Goal: Task Accomplishment & Management: Manage account settings

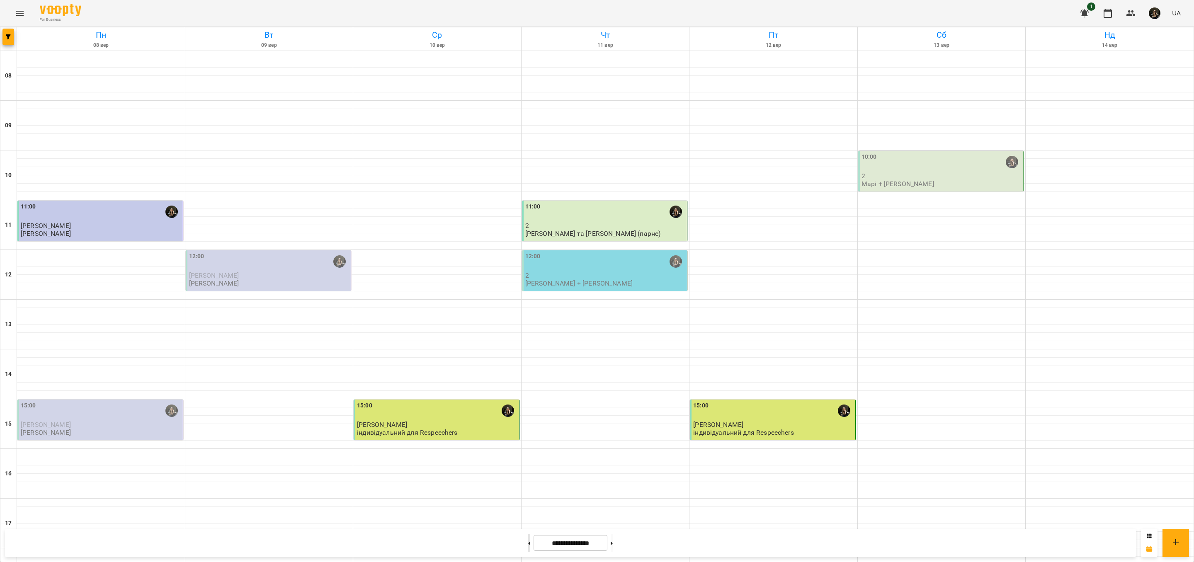
click at [528, 542] on button at bounding box center [529, 543] width 2 height 18
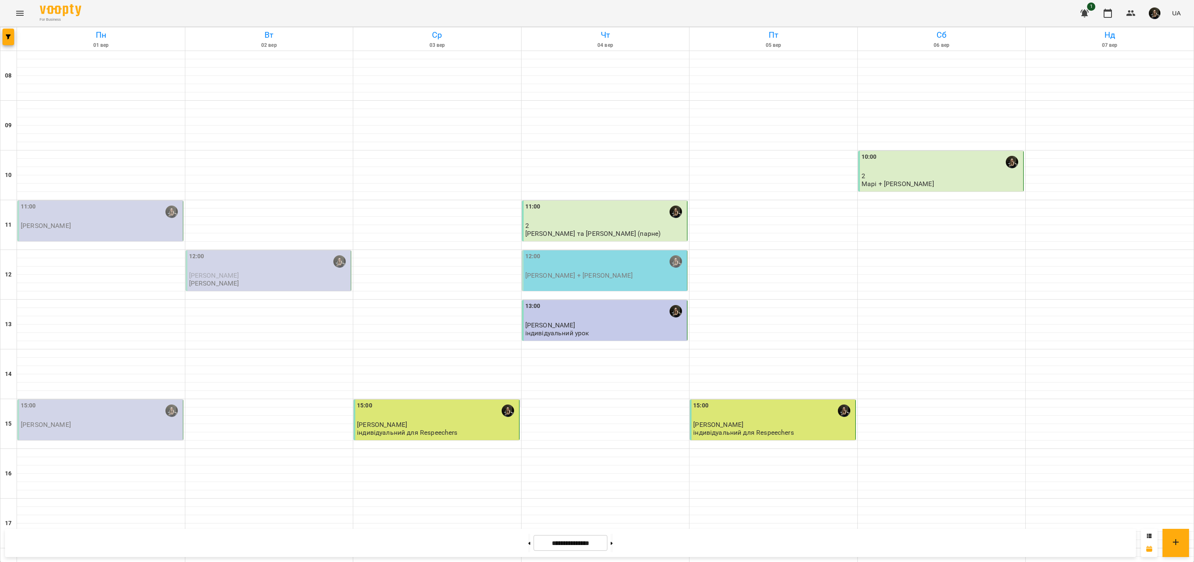
scroll to position [221, 0]
click at [613, 544] on button at bounding box center [612, 543] width 2 height 18
type input "**********"
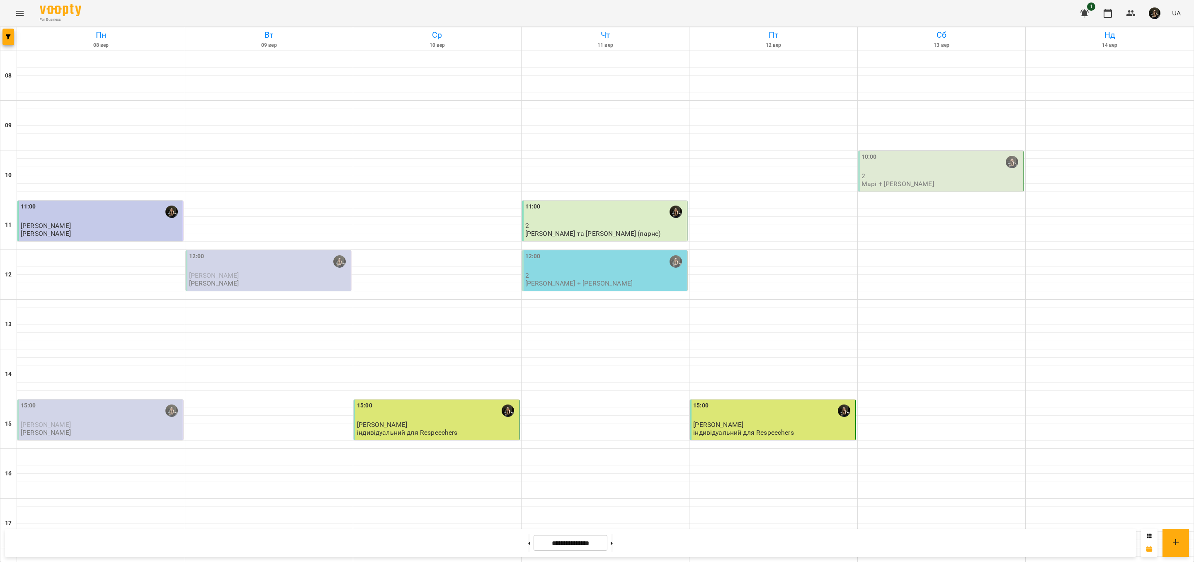
scroll to position [0, 0]
click at [935, 170] on div "10:00" at bounding box center [941, 162] width 160 height 19
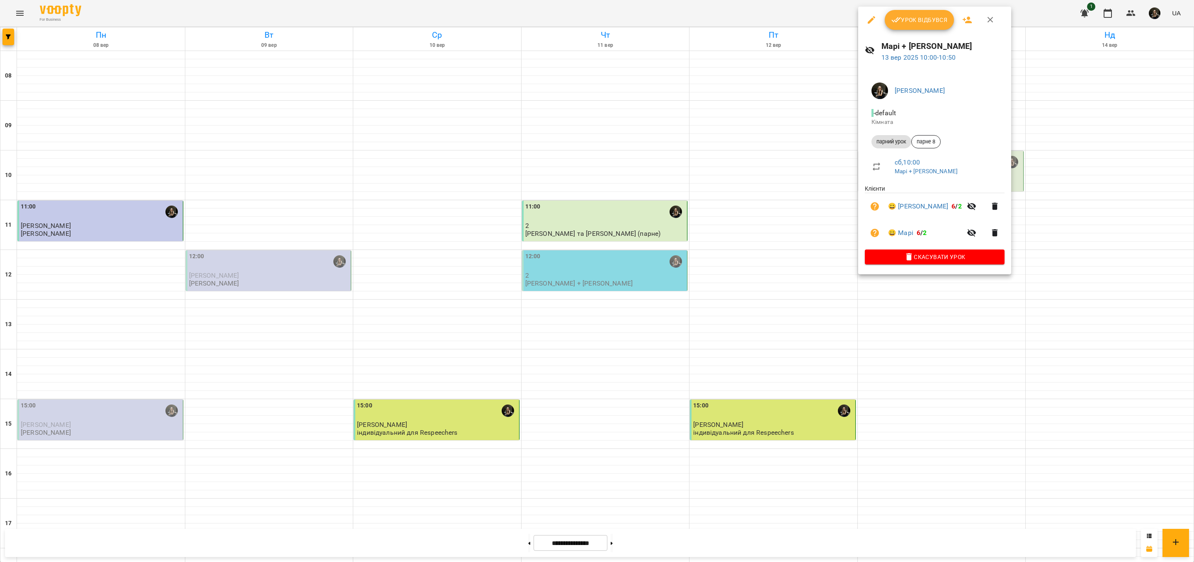
click at [925, 19] on span "Урок відбувся" at bounding box center [919, 20] width 56 height 10
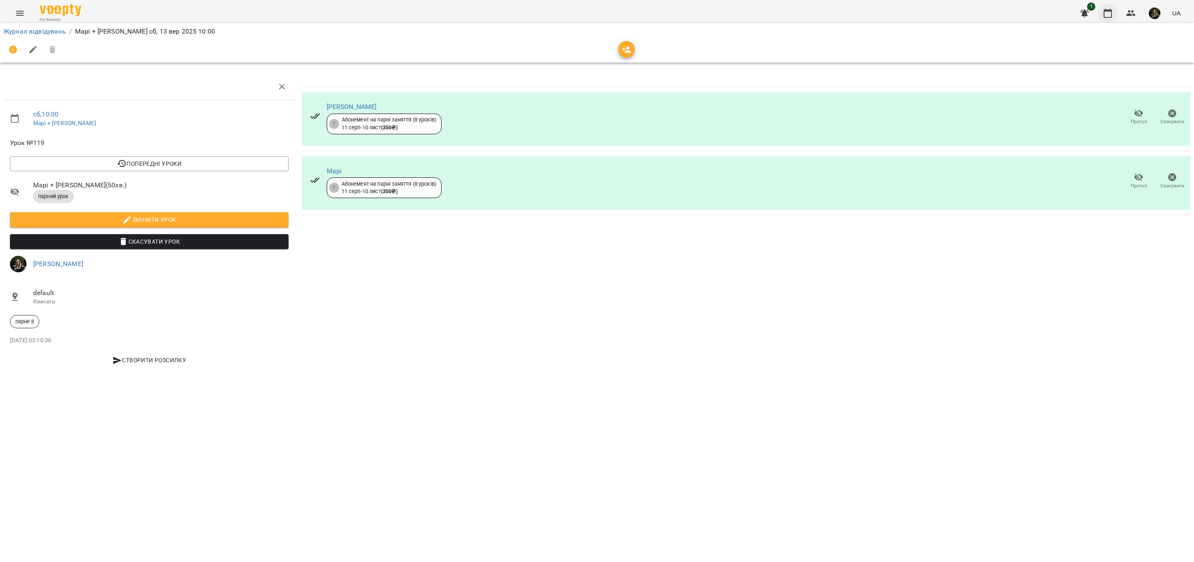
click at [1111, 15] on icon "button" at bounding box center [1108, 13] width 10 height 10
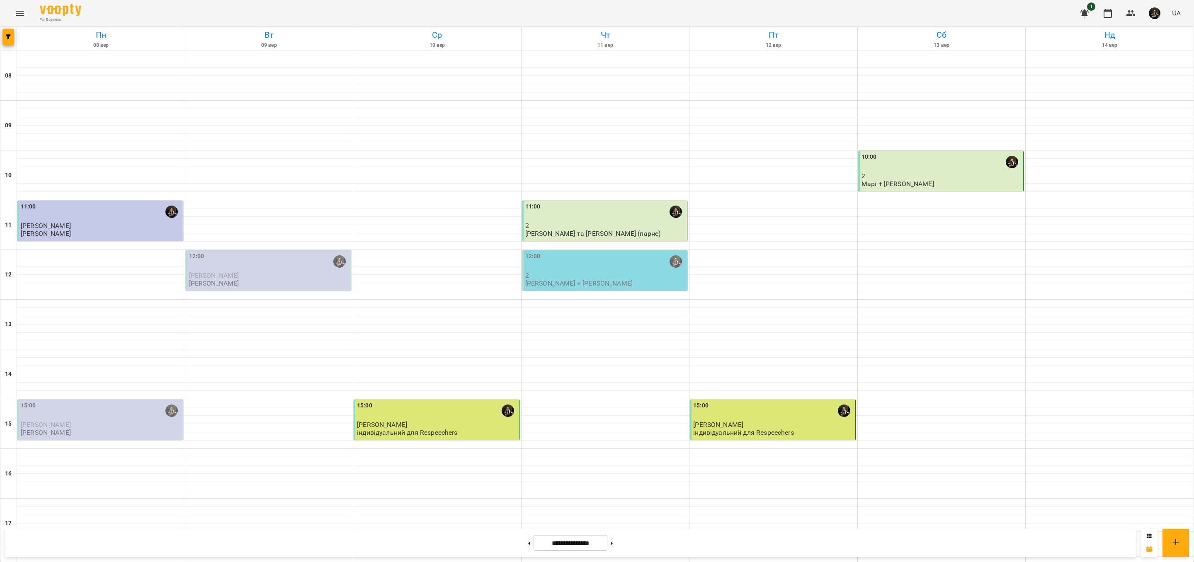
click at [947, 175] on p "2" at bounding box center [941, 175] width 160 height 7
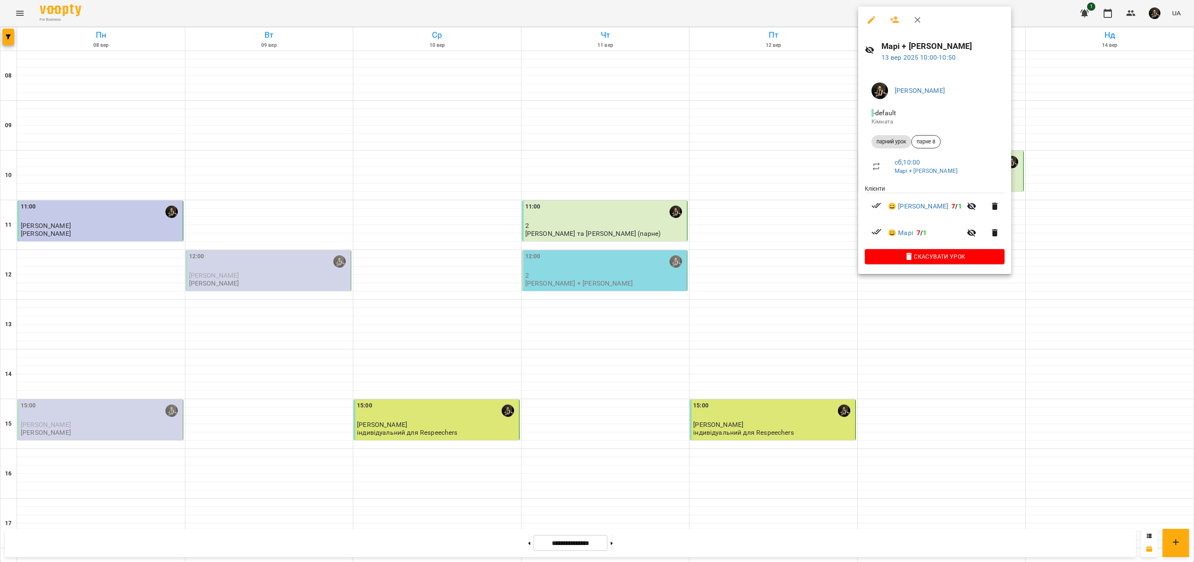
click at [940, 309] on div at bounding box center [597, 281] width 1194 height 562
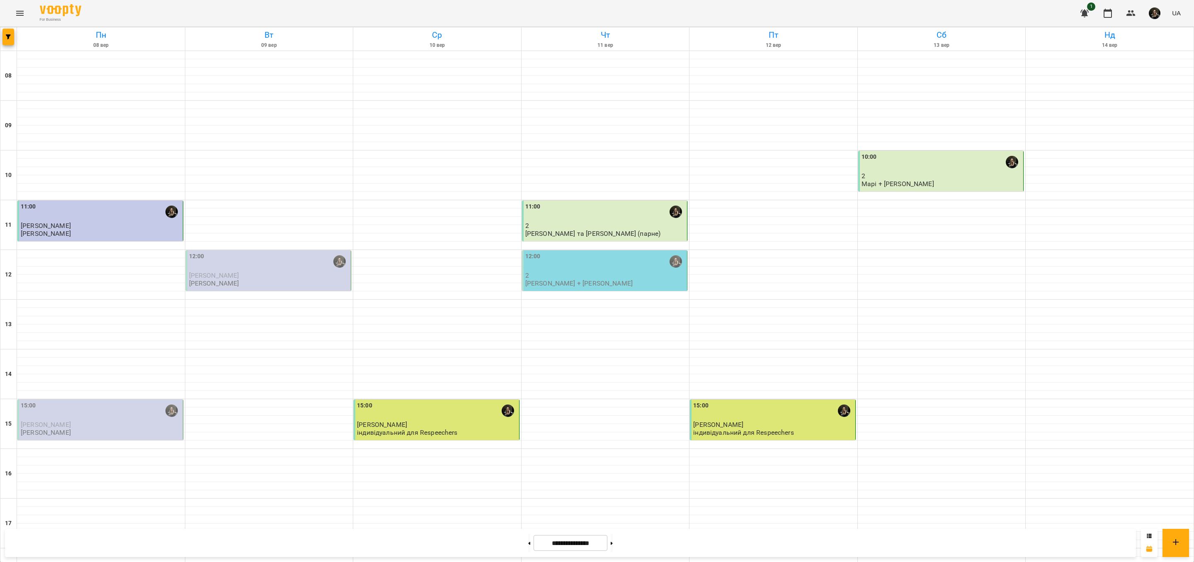
scroll to position [148, 0]
click at [810, 401] on div "15:00" at bounding box center [773, 410] width 160 height 19
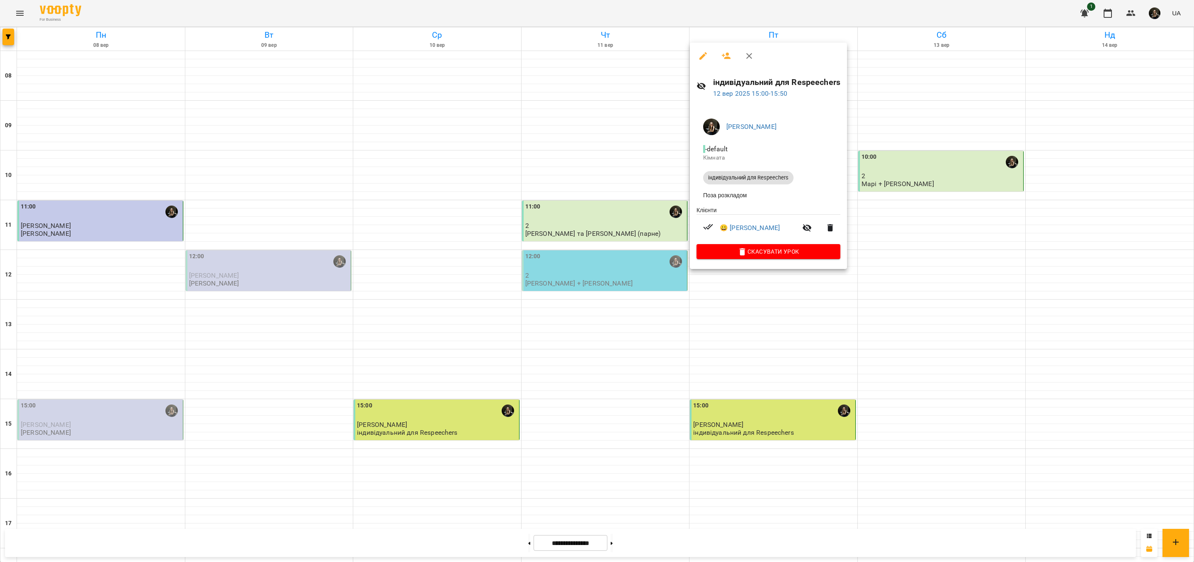
click at [821, 334] on div at bounding box center [597, 281] width 1194 height 562
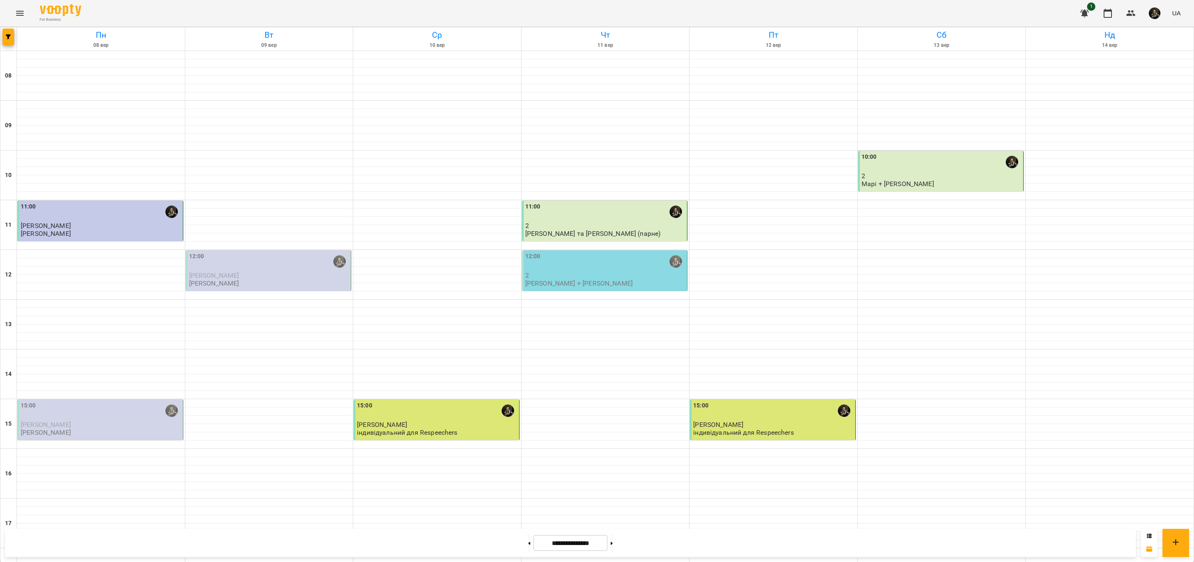
scroll to position [223, 0]
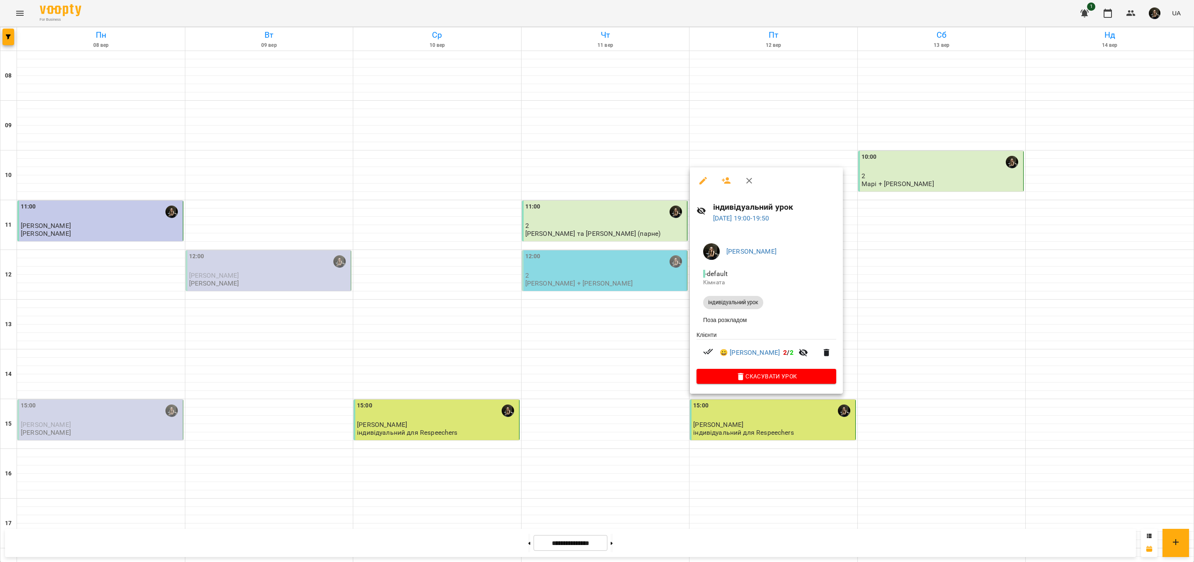
click at [909, 295] on div at bounding box center [597, 281] width 1194 height 562
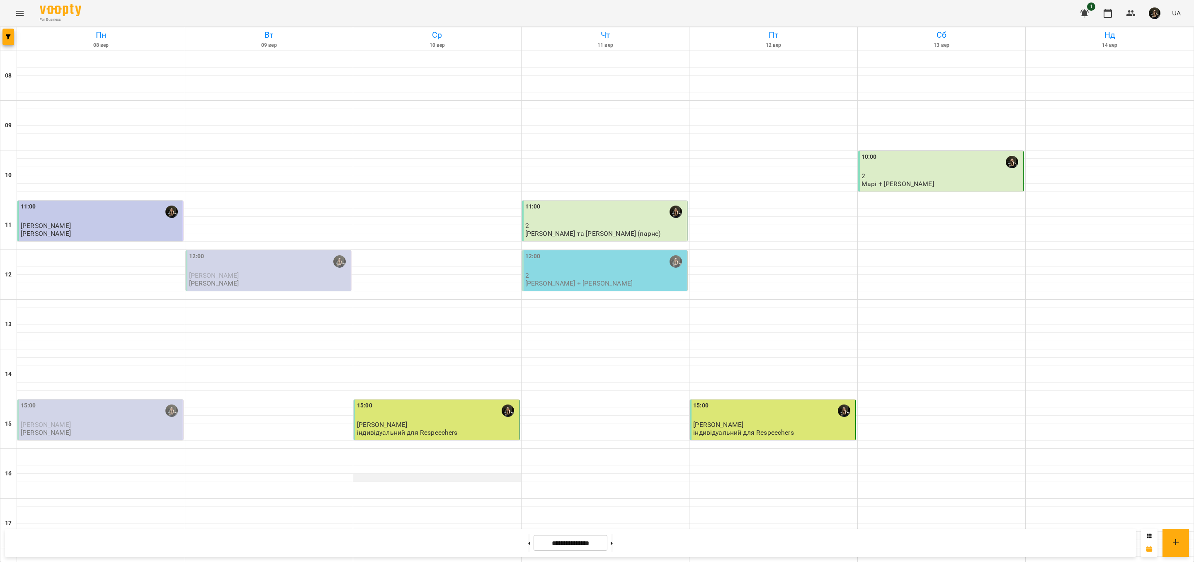
scroll to position [23, 0]
click at [613, 535] on button at bounding box center [612, 543] width 2 height 18
type input "**********"
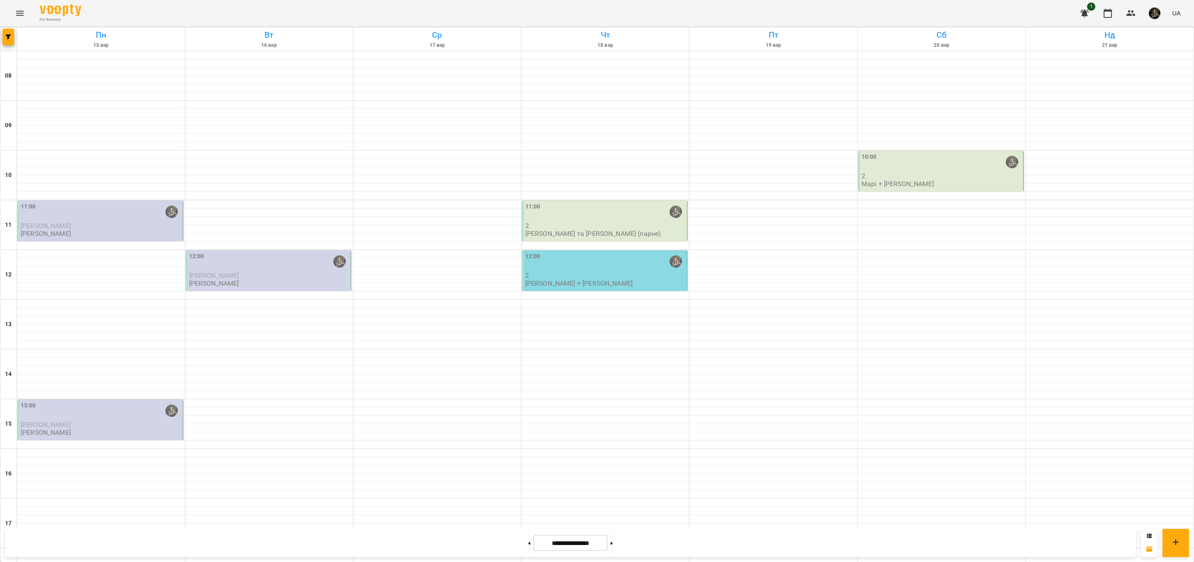
click at [120, 222] on p "[PERSON_NAME]" at bounding box center [101, 225] width 160 height 7
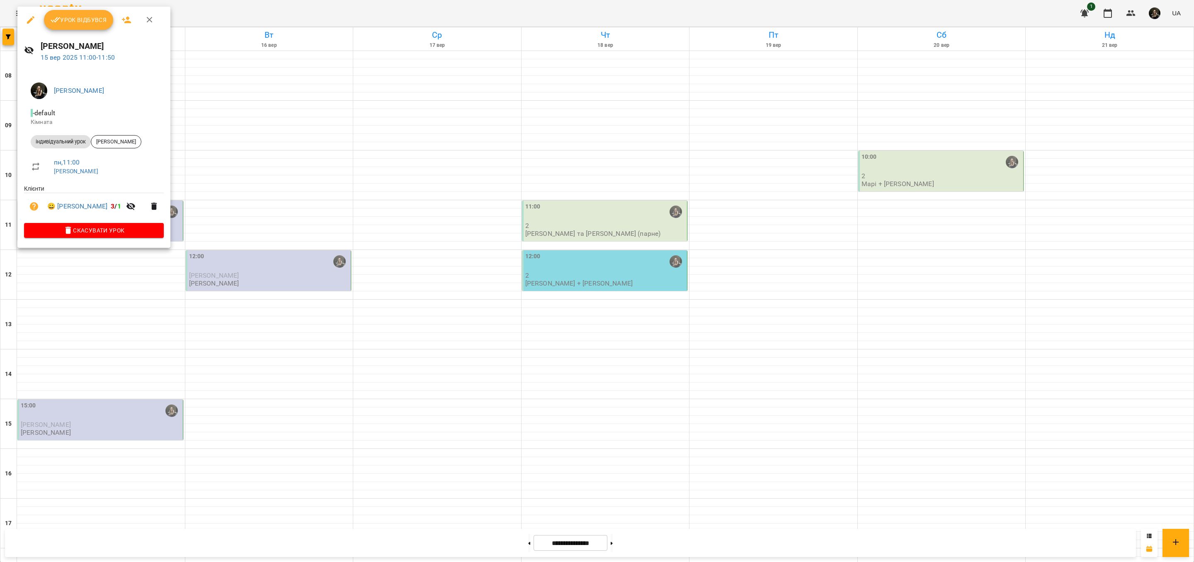
click at [91, 21] on span "Урок відбувся" at bounding box center [79, 20] width 56 height 10
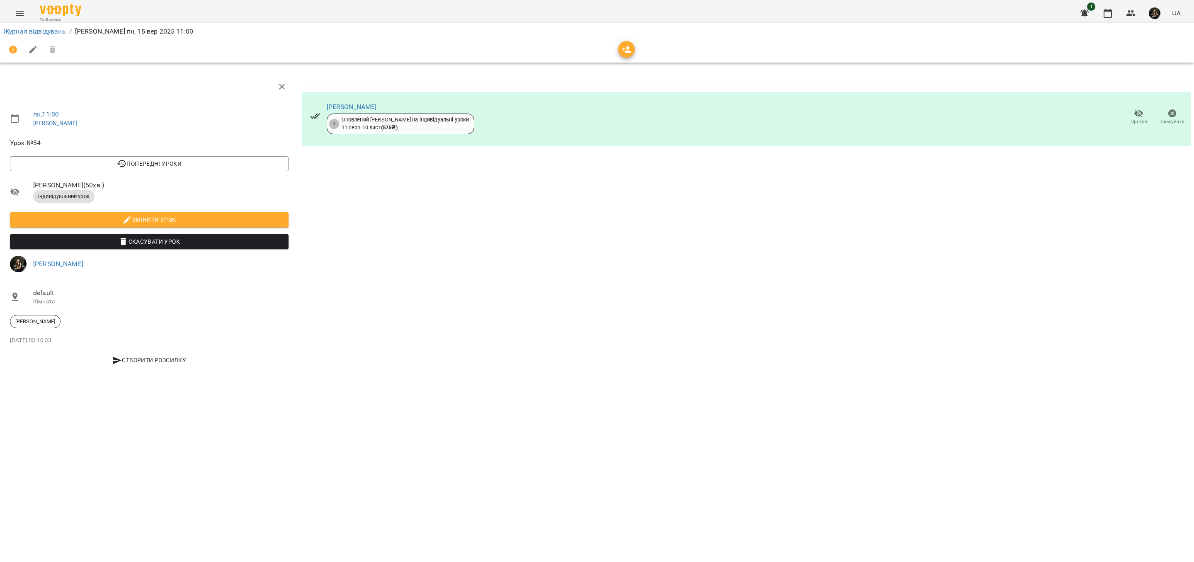
click at [629, 50] on icon "button" at bounding box center [626, 49] width 9 height 7
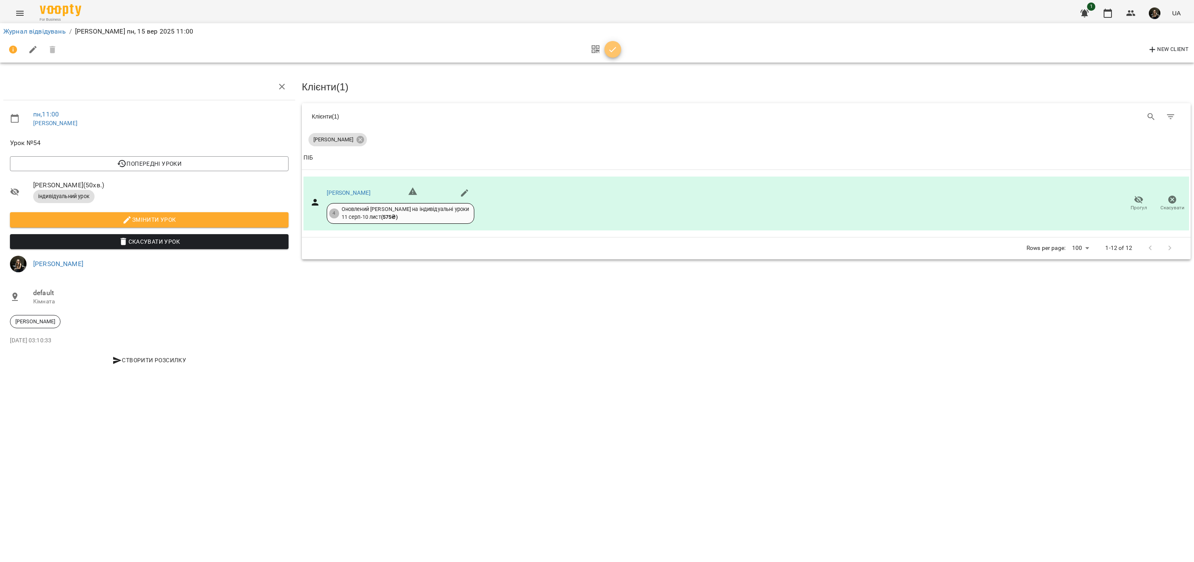
click at [615, 49] on icon "button" at bounding box center [613, 50] width 10 height 10
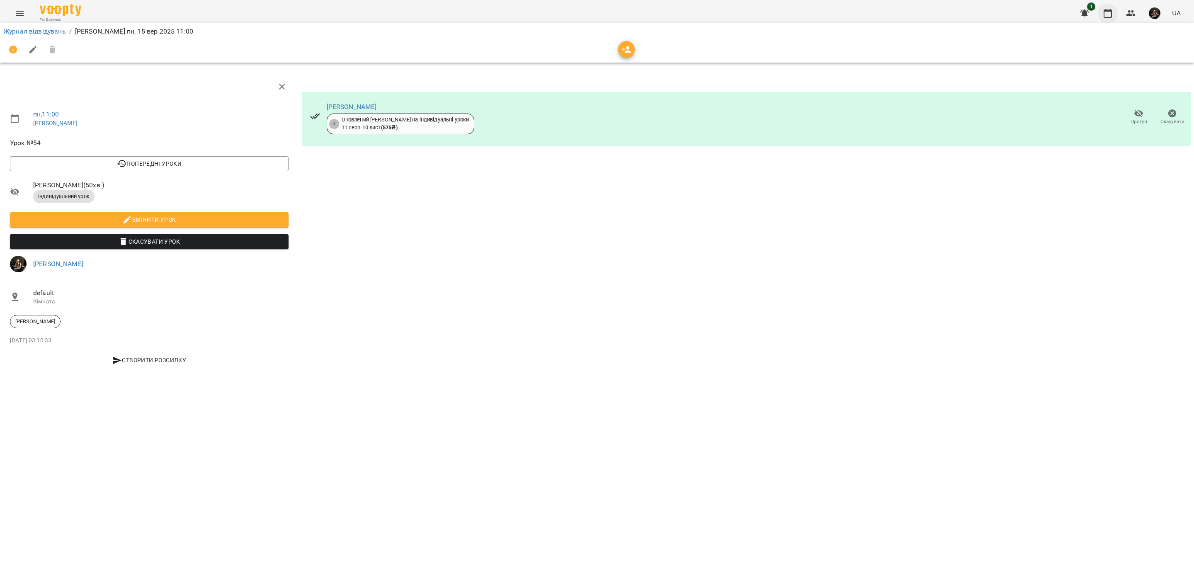
click at [1102, 11] on button "button" at bounding box center [1108, 13] width 20 height 20
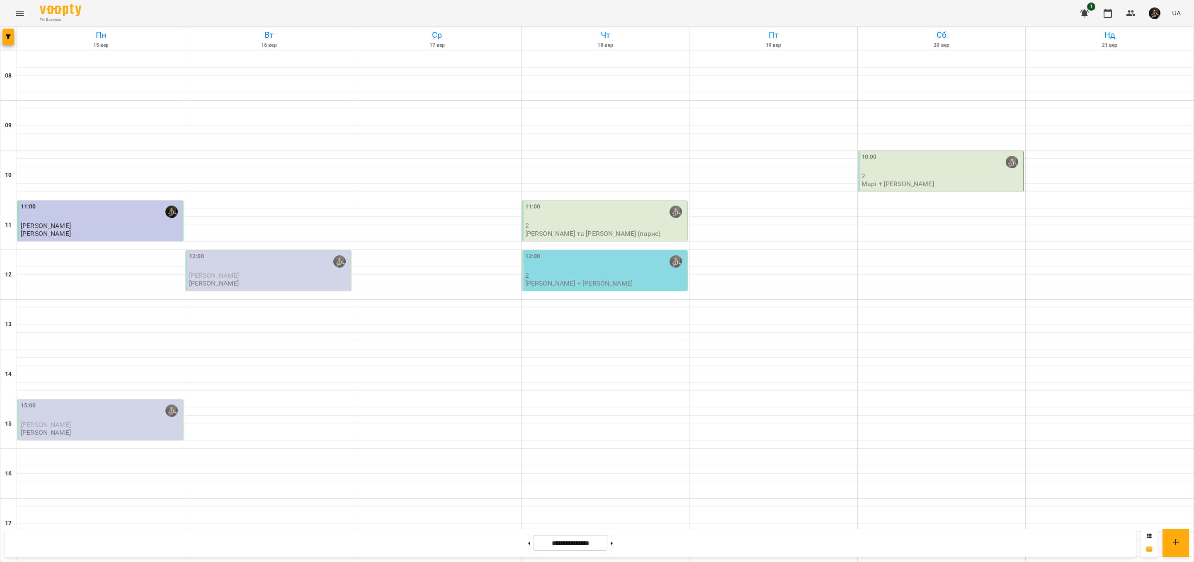
scroll to position [223, 0]
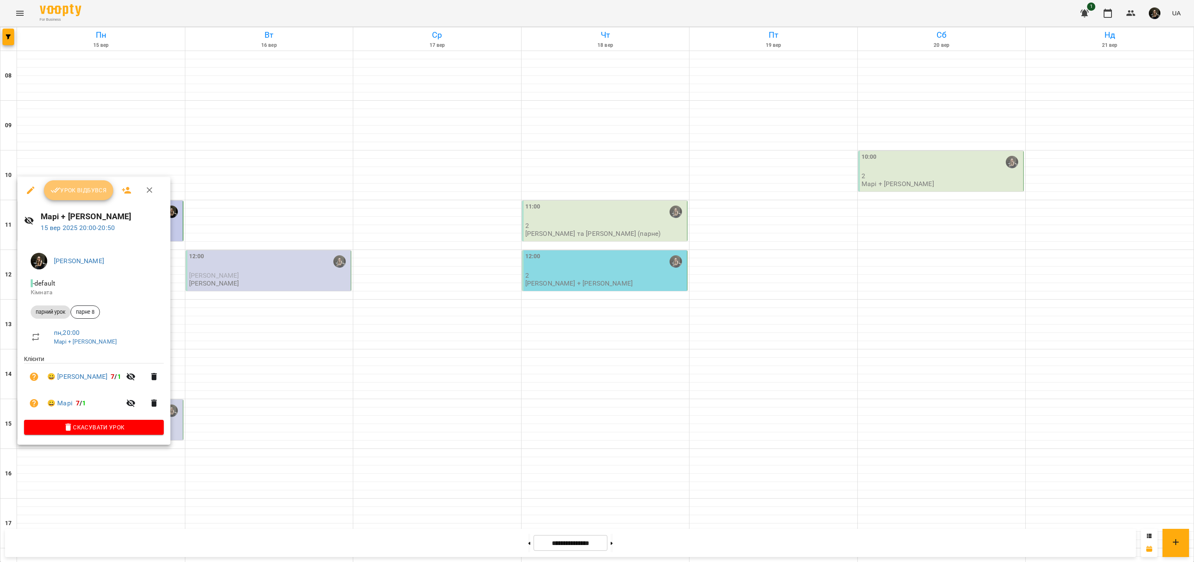
click at [90, 196] on button "Урок відбувся" at bounding box center [79, 190] width 70 height 20
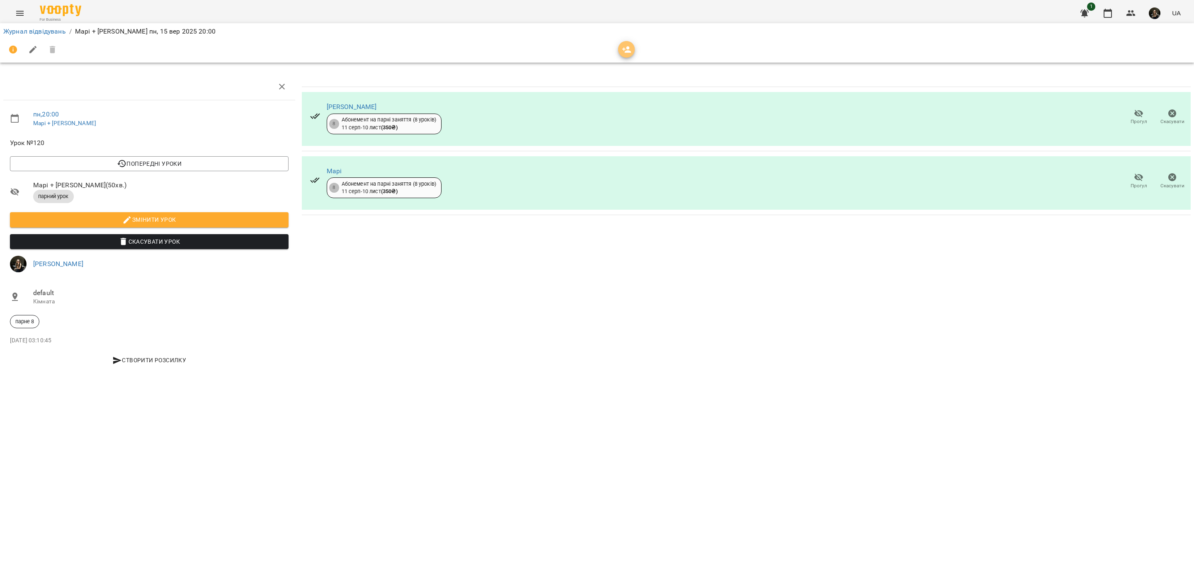
click at [626, 51] on icon "button" at bounding box center [626, 49] width 9 height 7
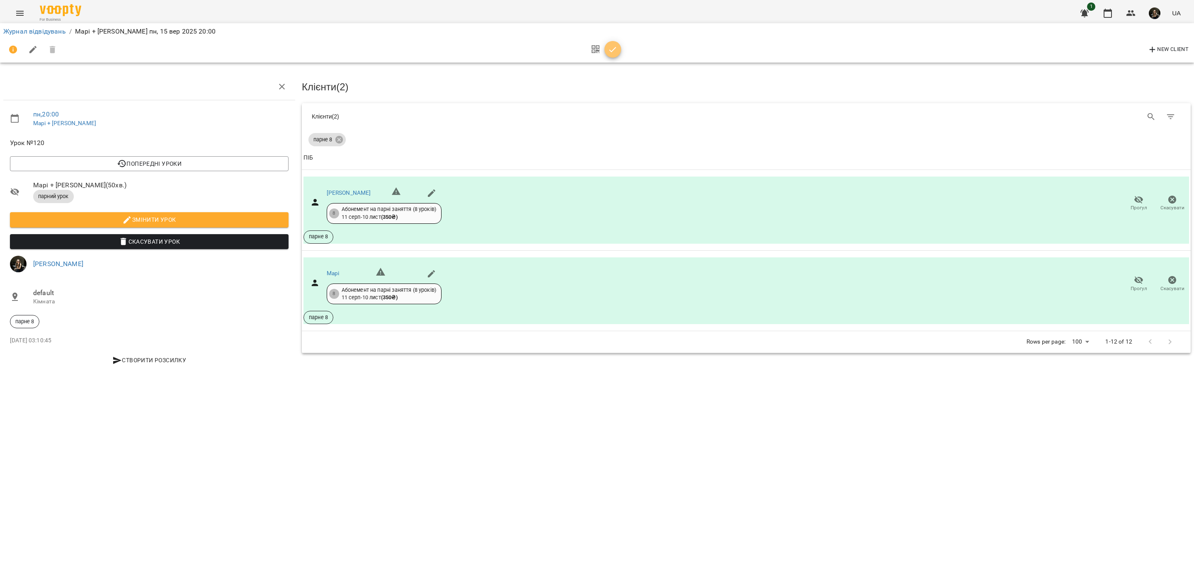
click at [609, 46] on icon "button" at bounding box center [613, 50] width 10 height 10
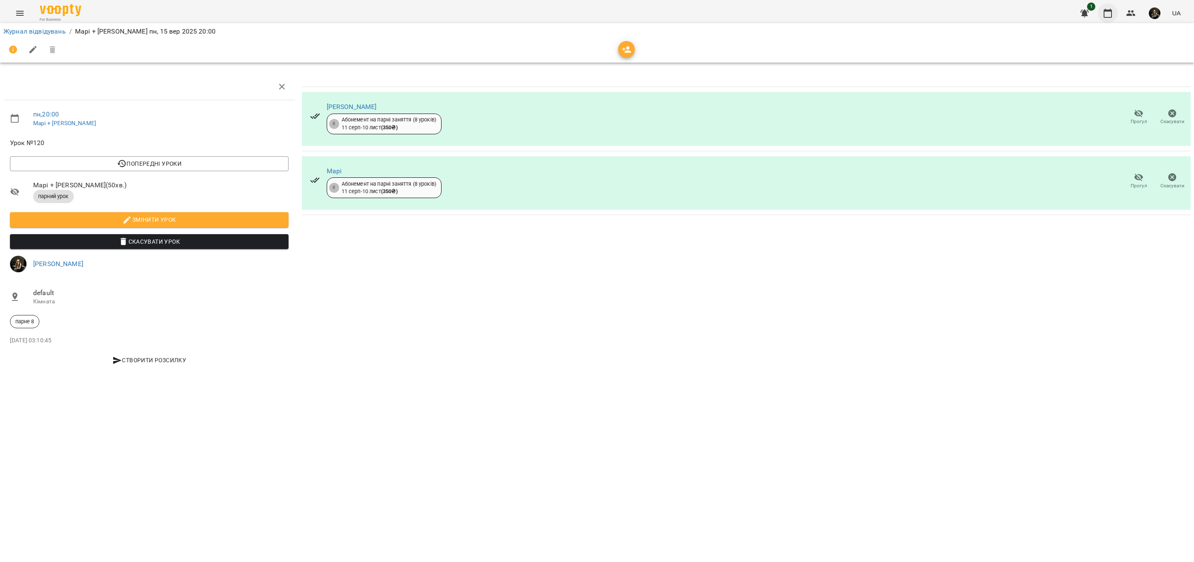
click at [1109, 15] on icon "button" at bounding box center [1108, 13] width 10 height 10
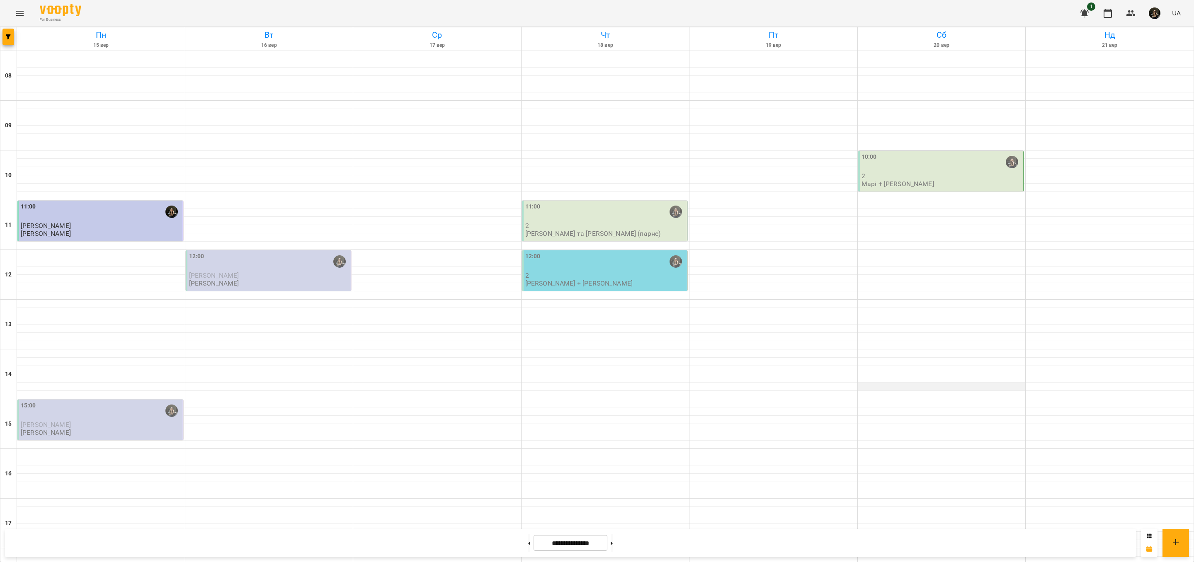
scroll to position [223, 0]
